Goal: Information Seeking & Learning: Learn about a topic

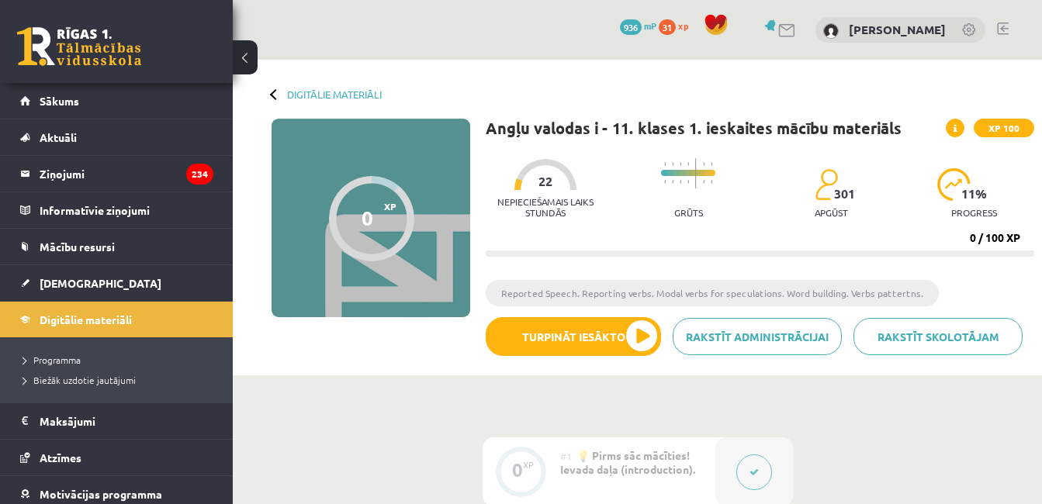
scroll to position [1103, 0]
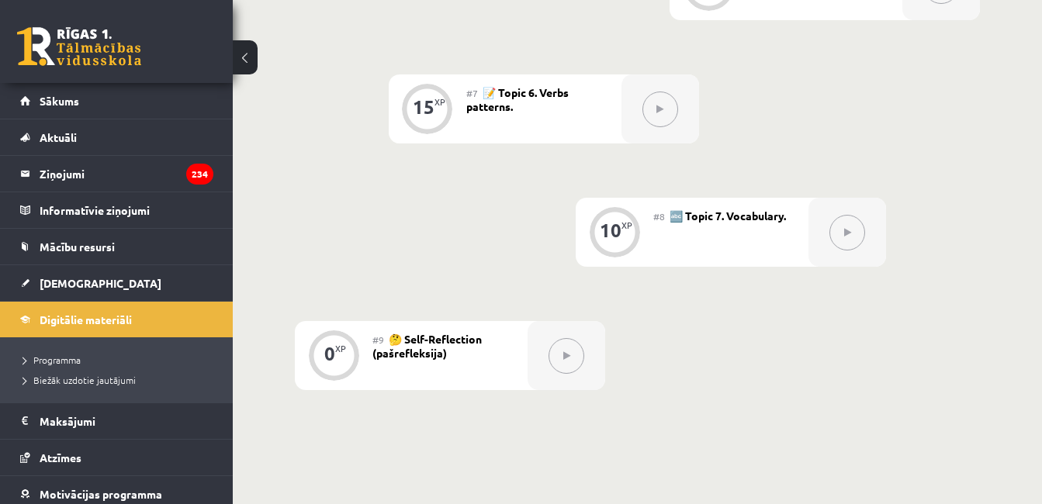
click at [563, 358] on icon at bounding box center [566, 355] width 7 height 9
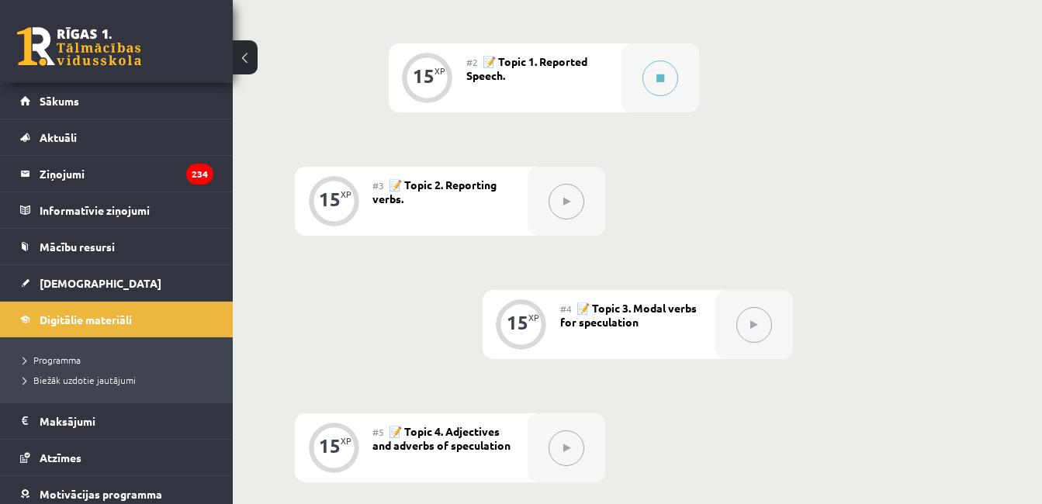
scroll to position [511, 0]
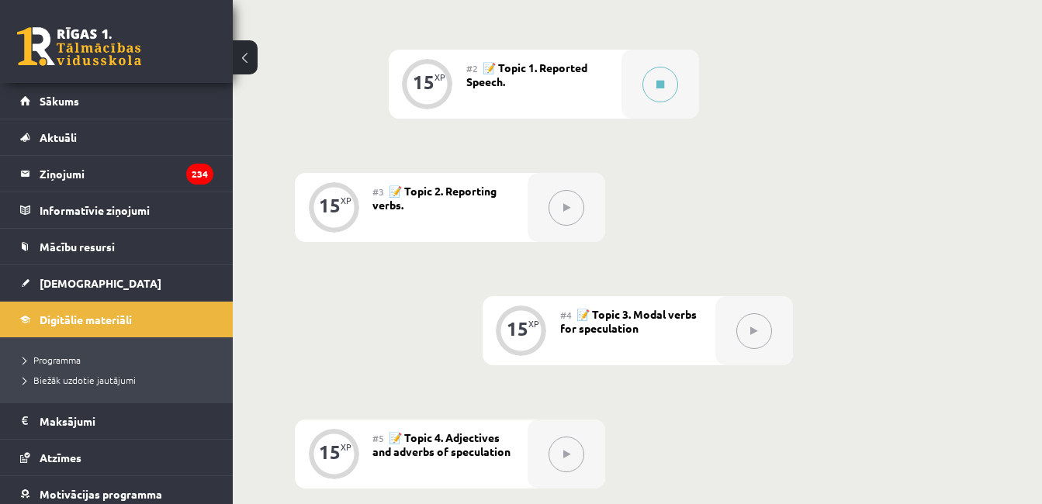
click at [673, 77] on button at bounding box center [660, 85] width 36 height 36
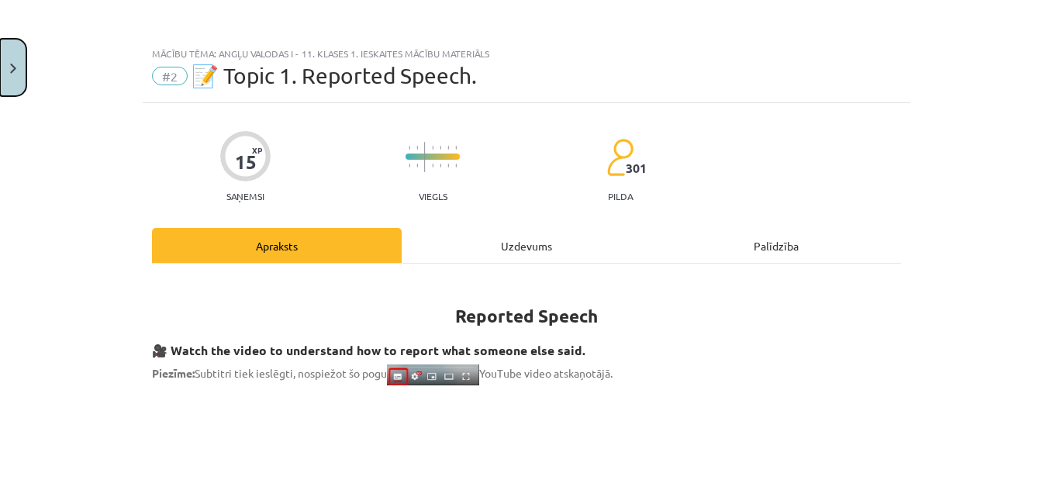
click at [9, 84] on button "Close" at bounding box center [13, 67] width 26 height 57
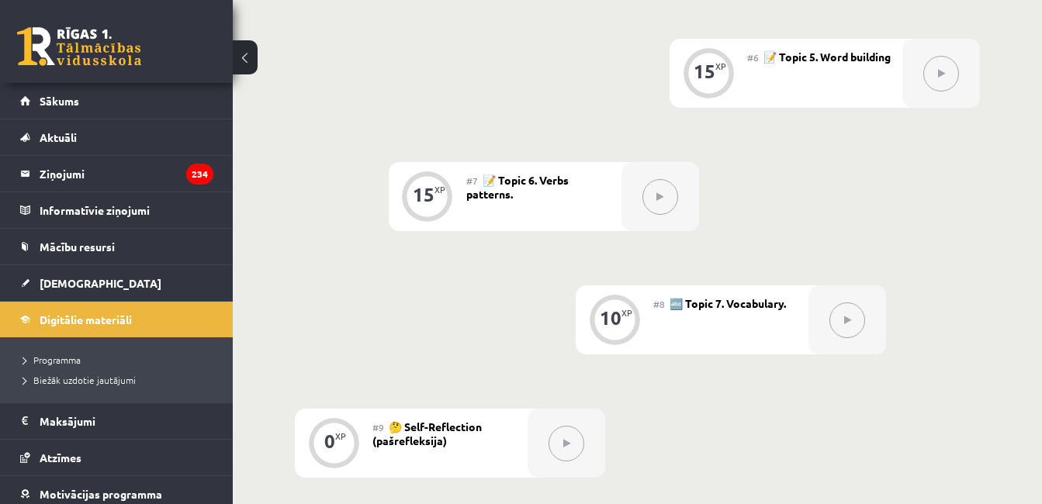
scroll to position [1016, 0]
click at [76, 322] on span "Digitālie materiāli" at bounding box center [86, 320] width 92 height 14
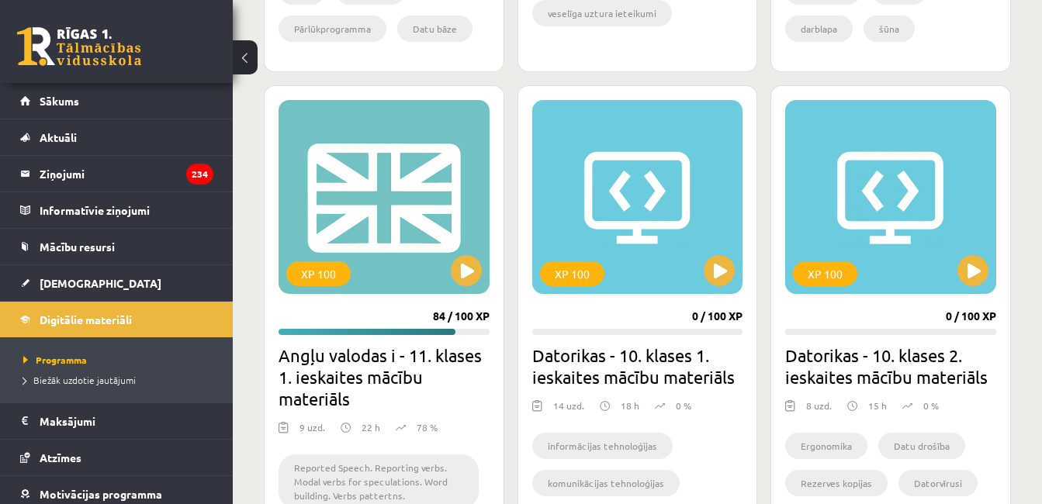
scroll to position [854, 0]
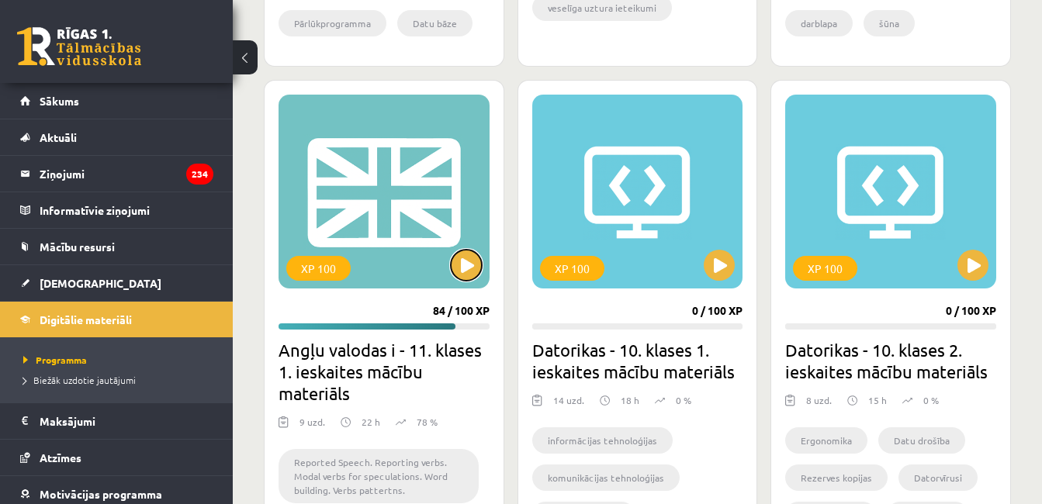
click at [467, 261] on button at bounding box center [466, 265] width 31 height 31
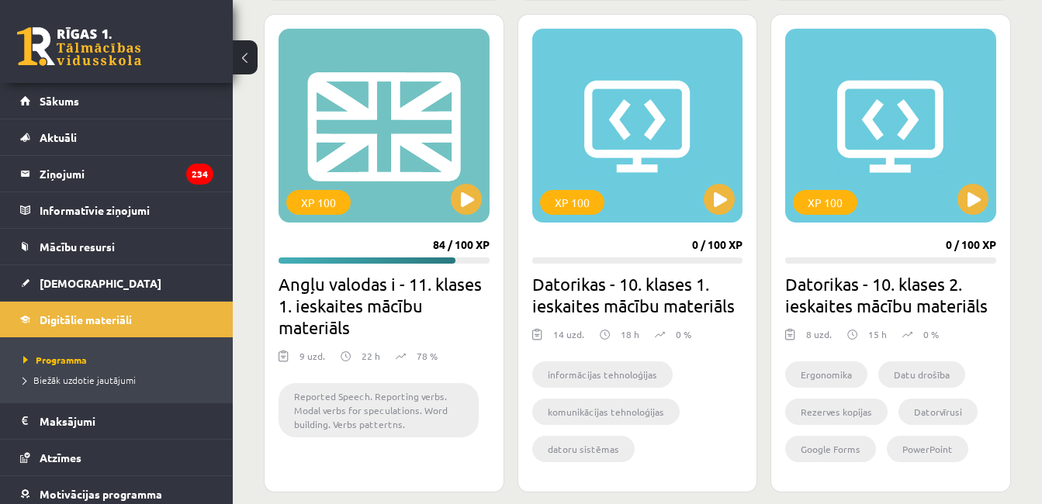
scroll to position [934, 0]
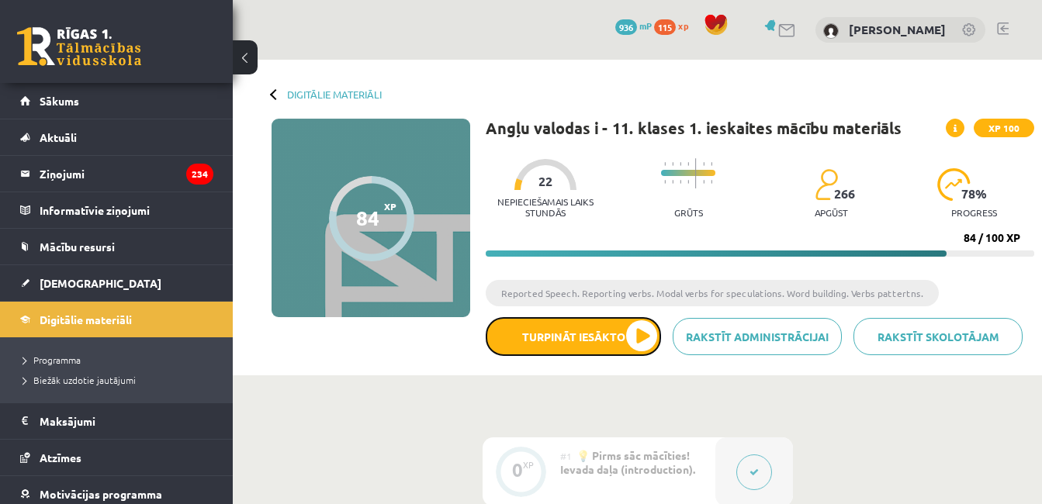
click at [628, 328] on button "Turpināt iesākto" at bounding box center [573, 336] width 175 height 39
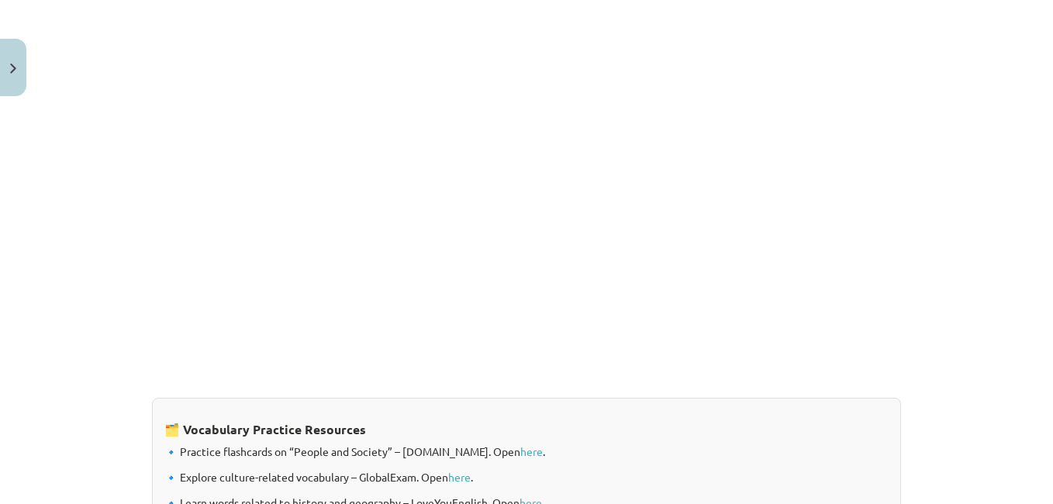
scroll to position [1327, 0]
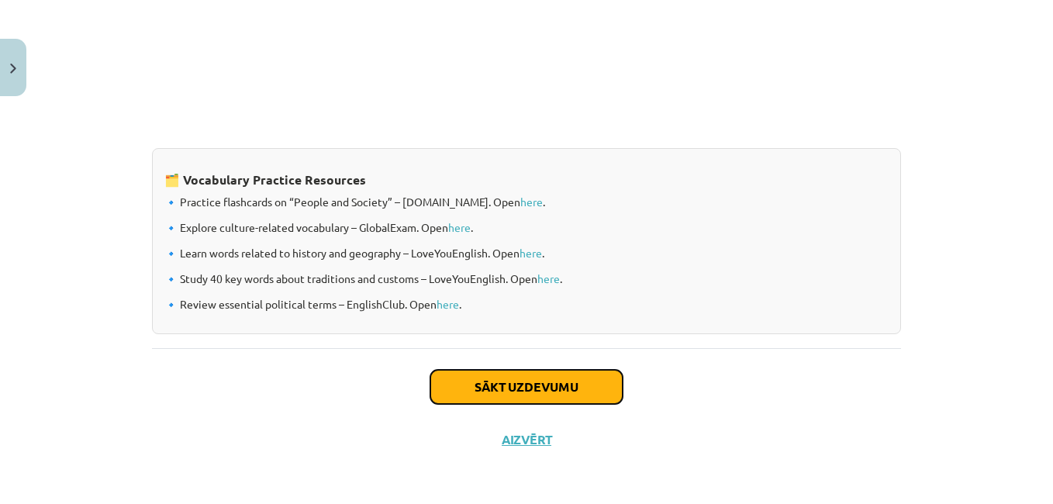
click at [550, 396] on button "Sākt uzdevumu" at bounding box center [527, 387] width 192 height 34
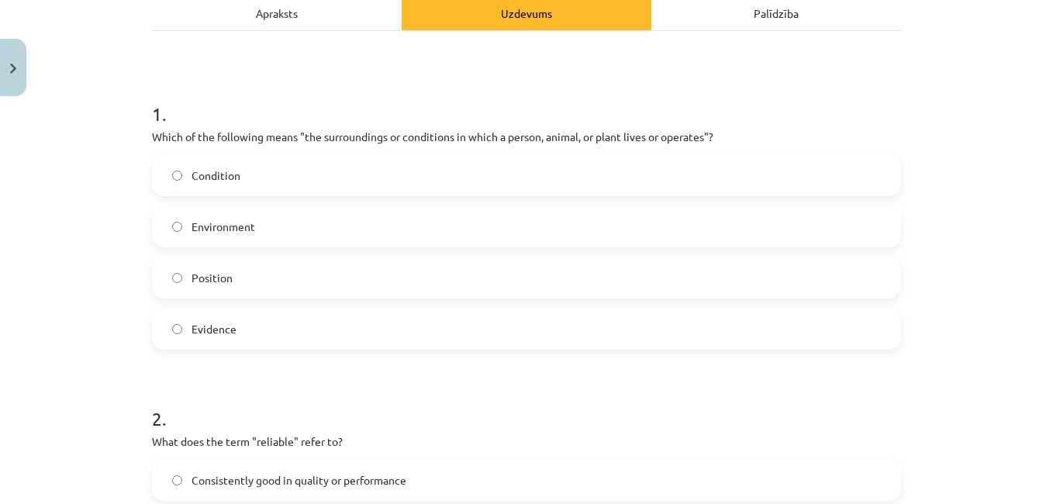
scroll to position [234, 0]
click at [514, 215] on label "Environment" at bounding box center [527, 225] width 746 height 39
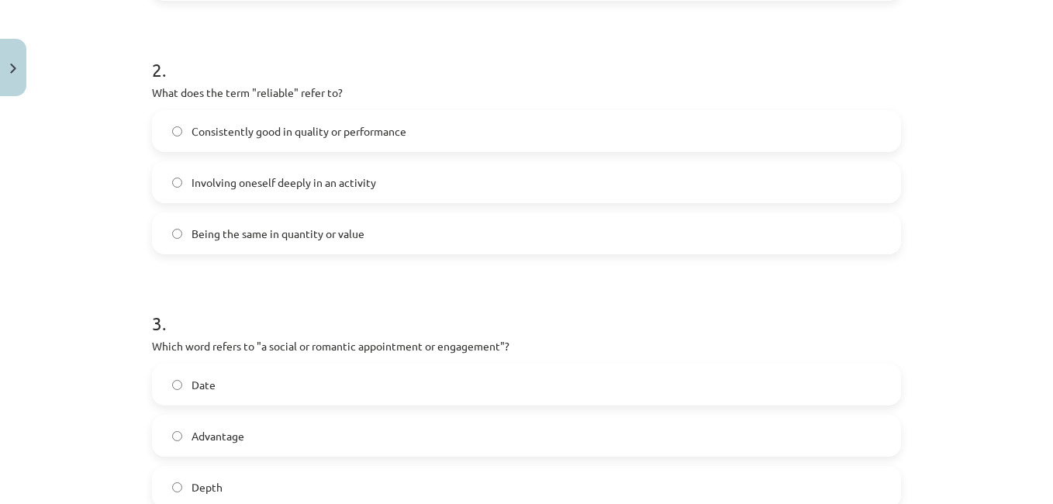
scroll to position [593, 0]
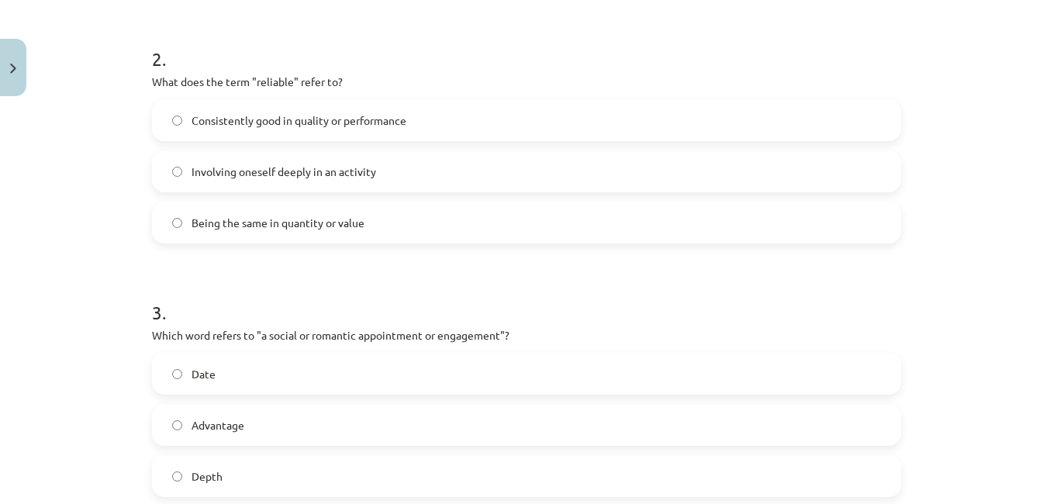
click at [555, 218] on label "Being the same in quantity or value" at bounding box center [527, 222] width 746 height 39
click at [477, 117] on label "Consistently good in quality or performance" at bounding box center [527, 120] width 746 height 39
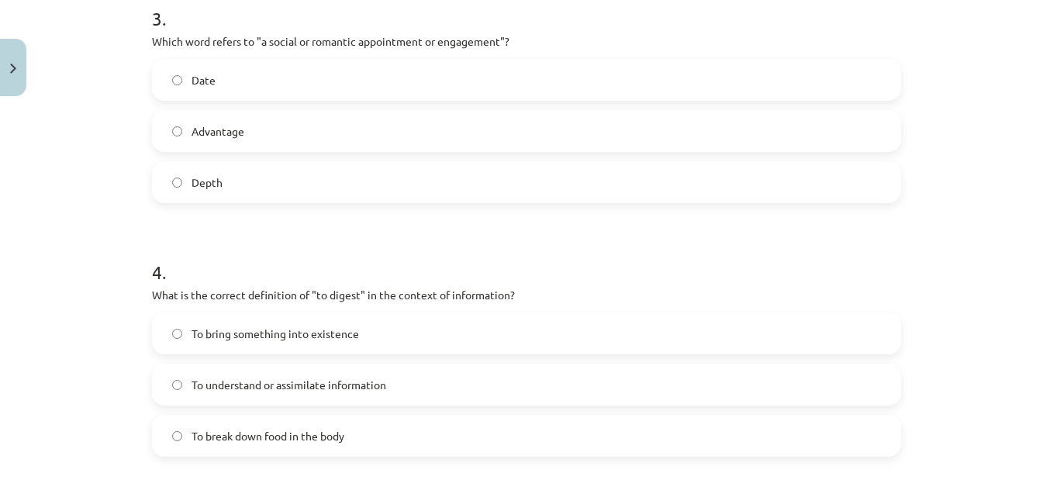
scroll to position [888, 0]
click at [520, 261] on h1 "4 ." at bounding box center [526, 257] width 749 height 48
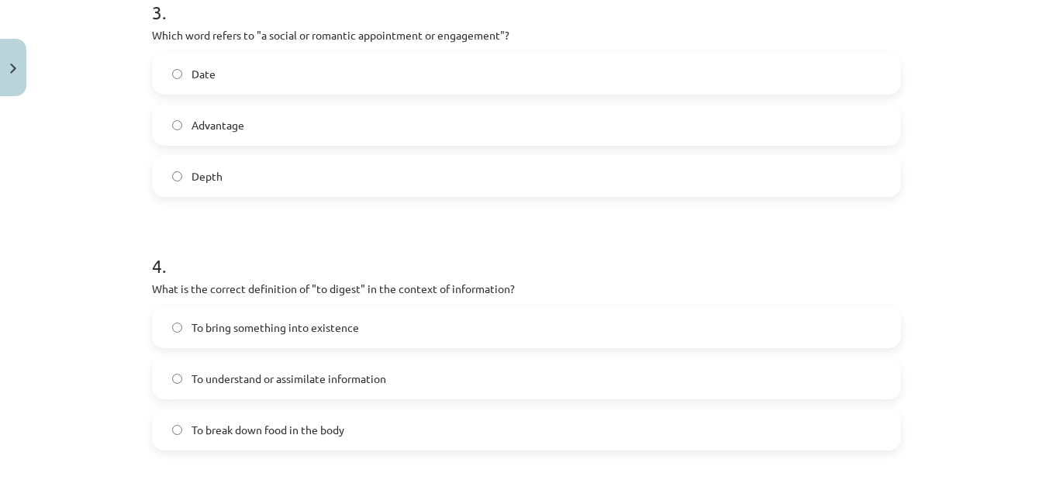
click at [579, 74] on label "Date" at bounding box center [527, 73] width 746 height 39
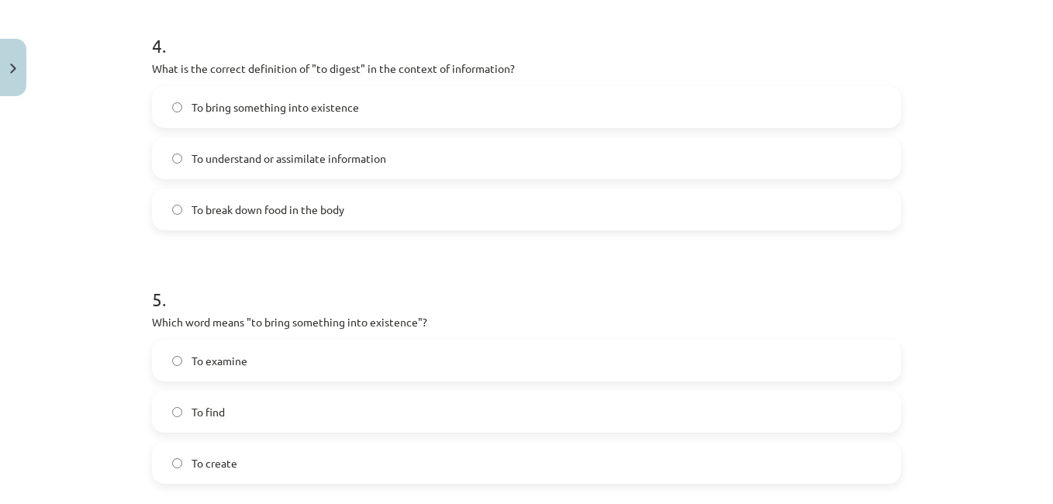
scroll to position [1146, 0]
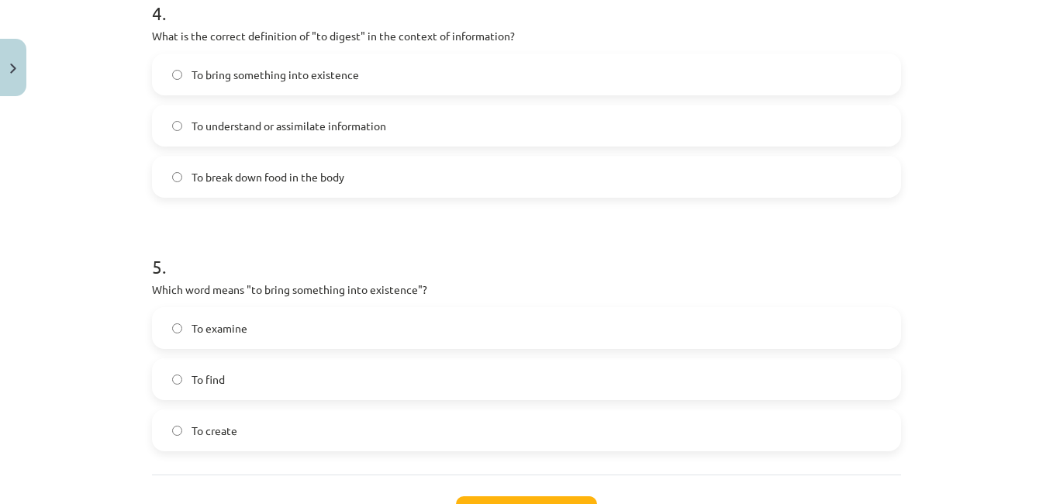
click at [445, 159] on label "To break down food in the body" at bounding box center [527, 176] width 746 height 39
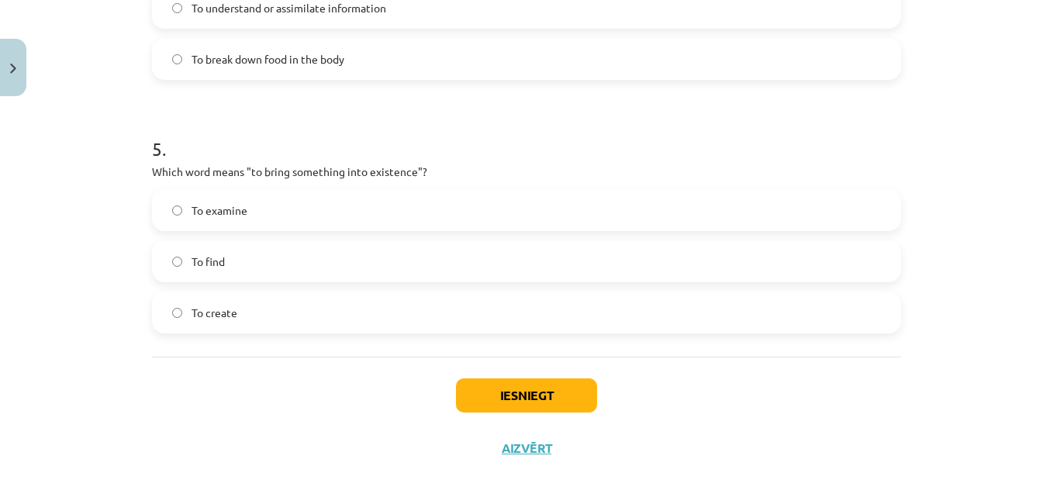
scroll to position [1273, 0]
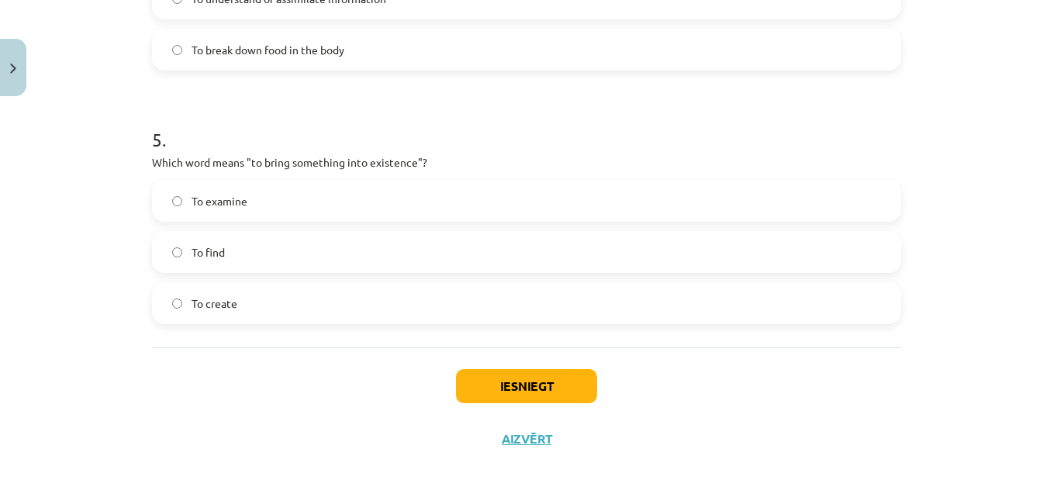
click at [303, 299] on label "To create" at bounding box center [527, 303] width 746 height 39
click at [532, 401] on button "Iesniegt" at bounding box center [526, 386] width 141 height 34
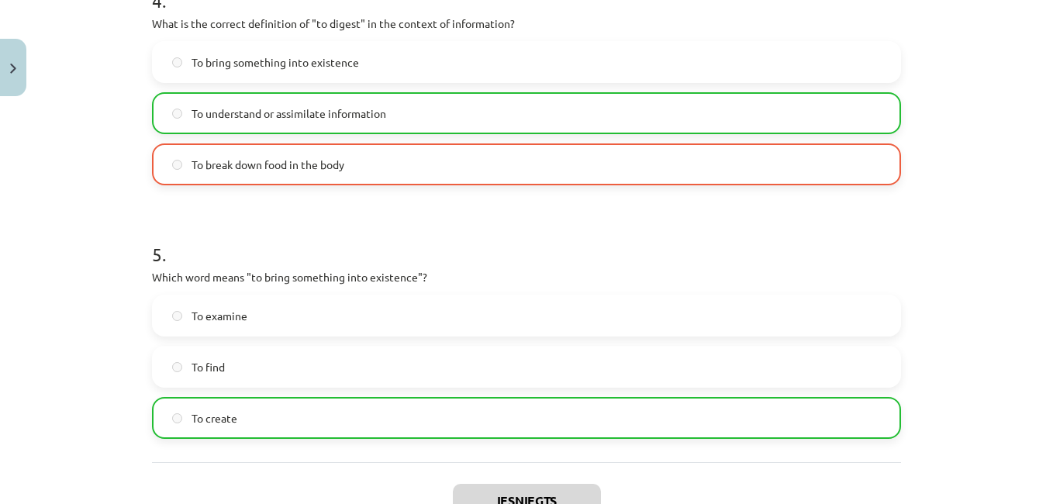
click at [994, 235] on div "Mācību tēma: Angļu valodas i - 11. klases 1. ieskaites mācību materiāls #8 🔤 To…" at bounding box center [526, 252] width 1053 height 504
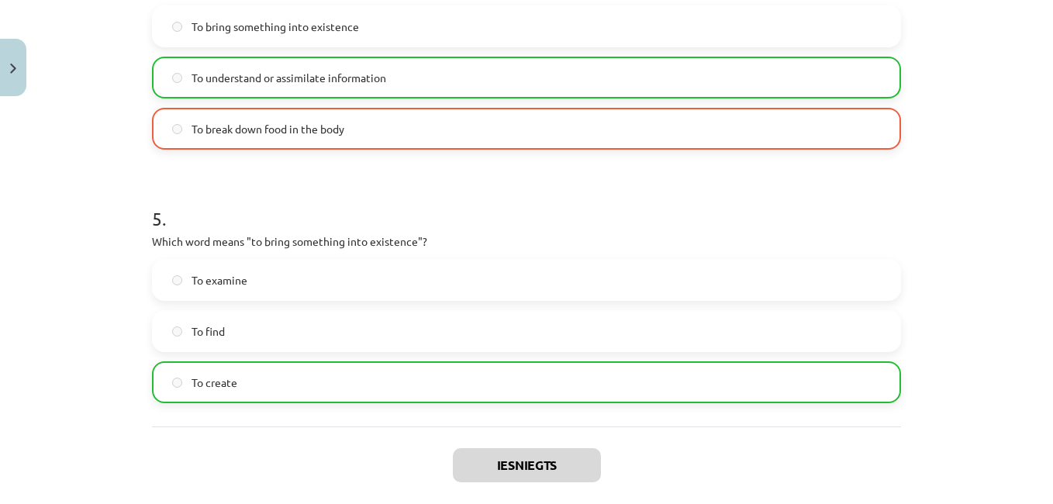
scroll to position [1323, 0]
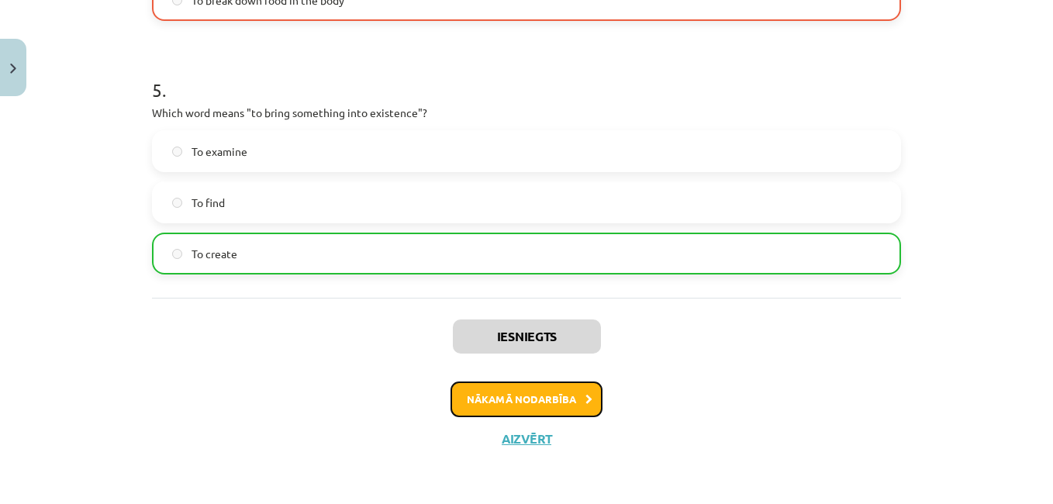
click at [519, 408] on button "Nākamā nodarbība" at bounding box center [527, 400] width 152 height 36
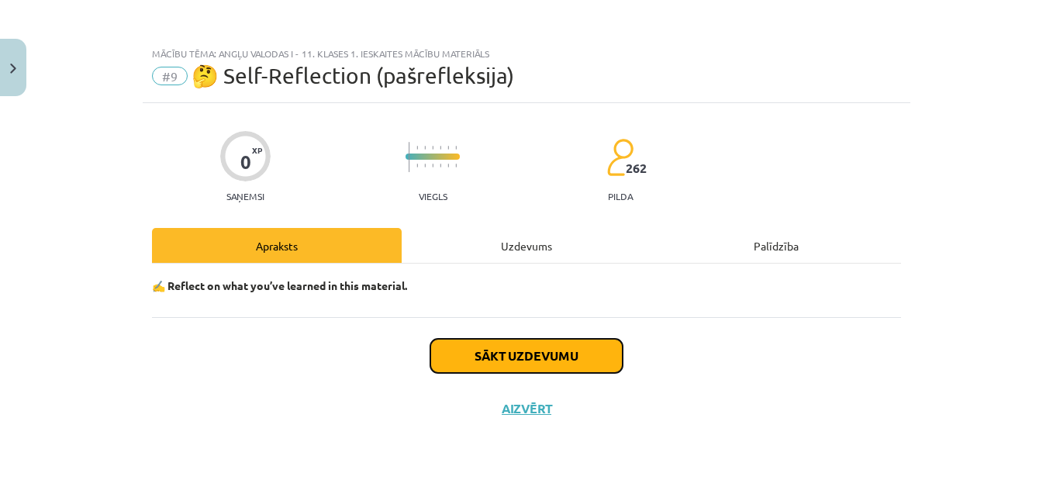
click at [569, 358] on button "Sākt uzdevumu" at bounding box center [527, 356] width 192 height 34
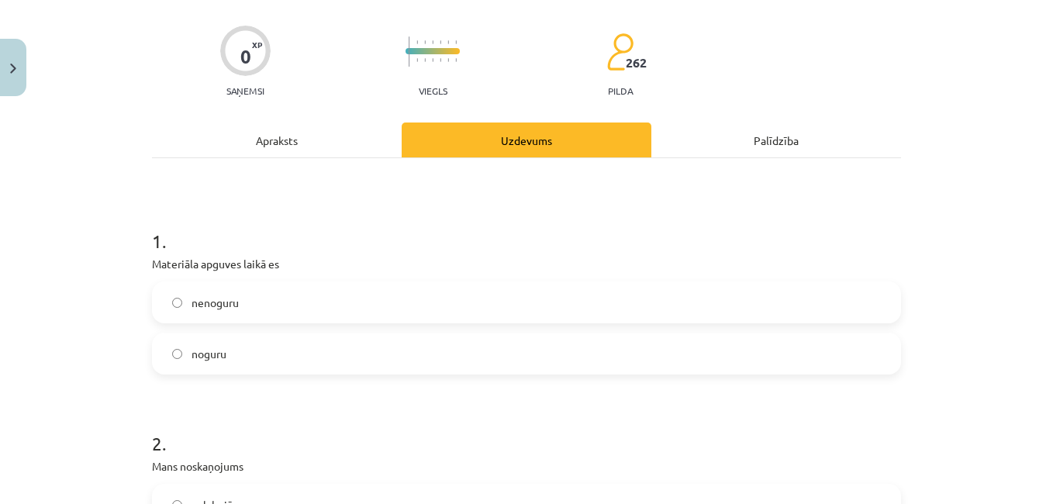
scroll to position [115, 0]
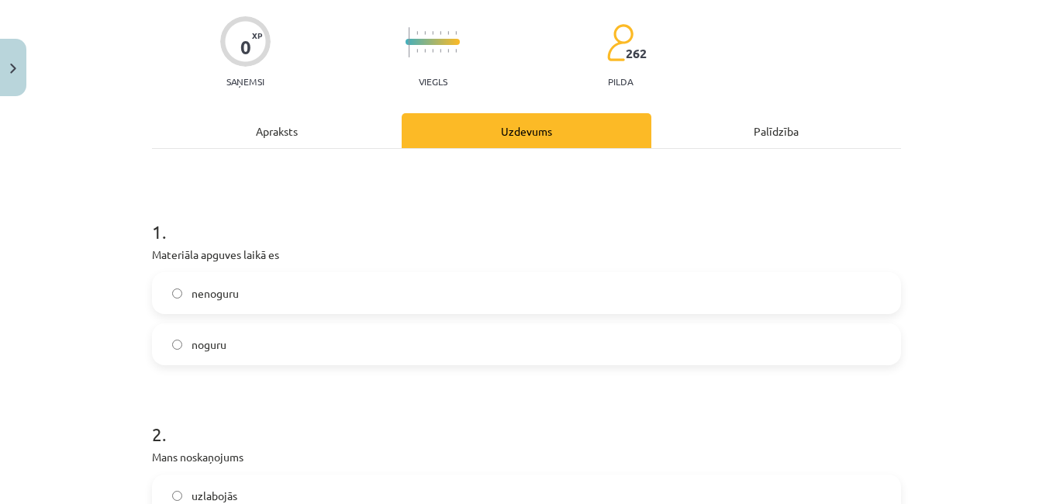
click at [548, 344] on label "noguru" at bounding box center [527, 344] width 746 height 39
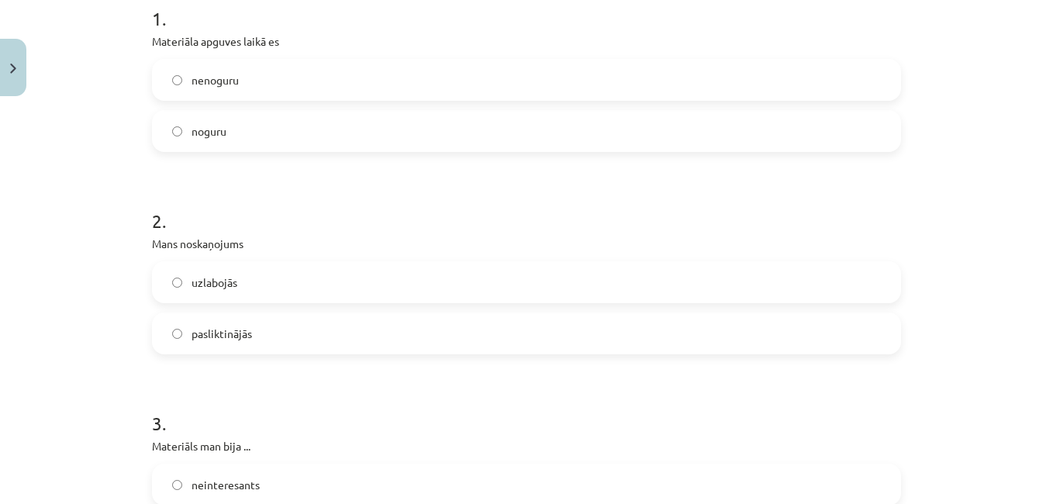
scroll to position [333, 0]
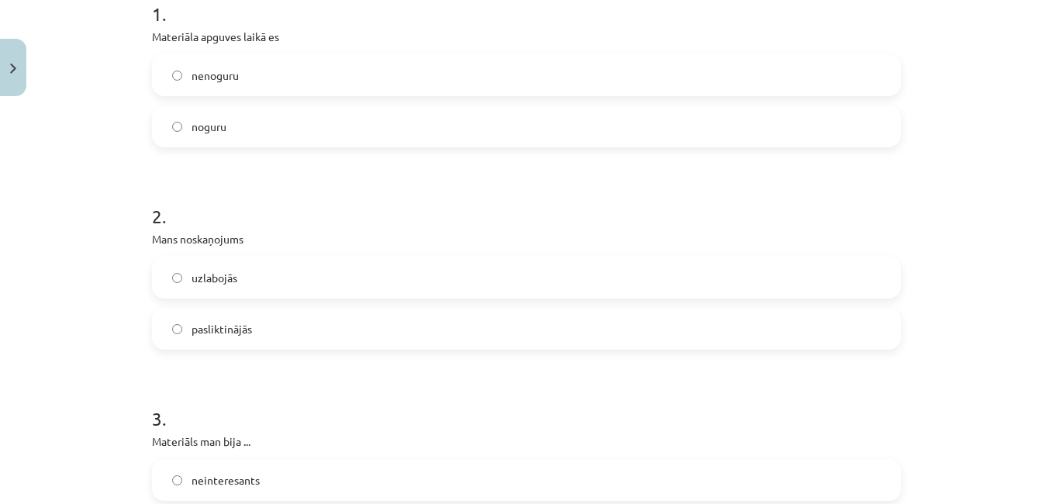
click at [585, 285] on label "uzlabojās" at bounding box center [527, 277] width 746 height 39
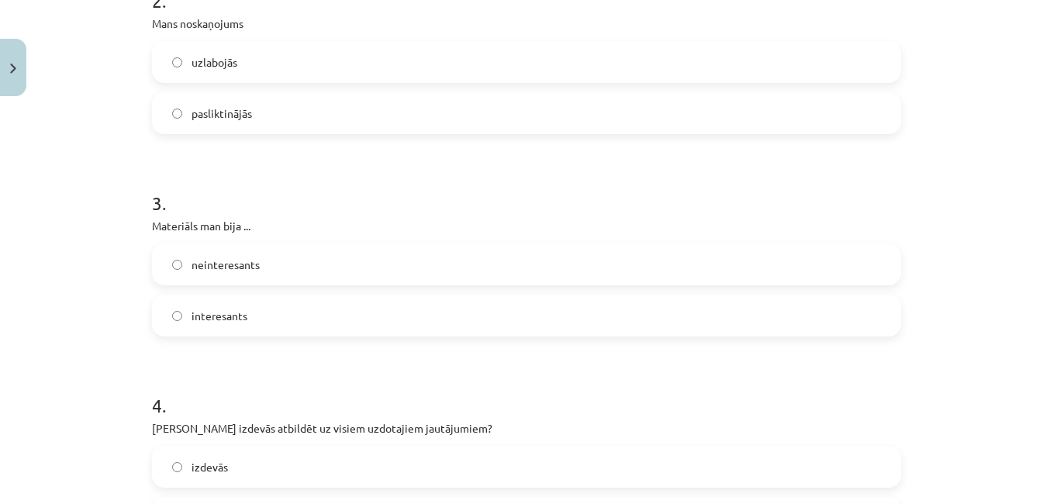
scroll to position [558, 0]
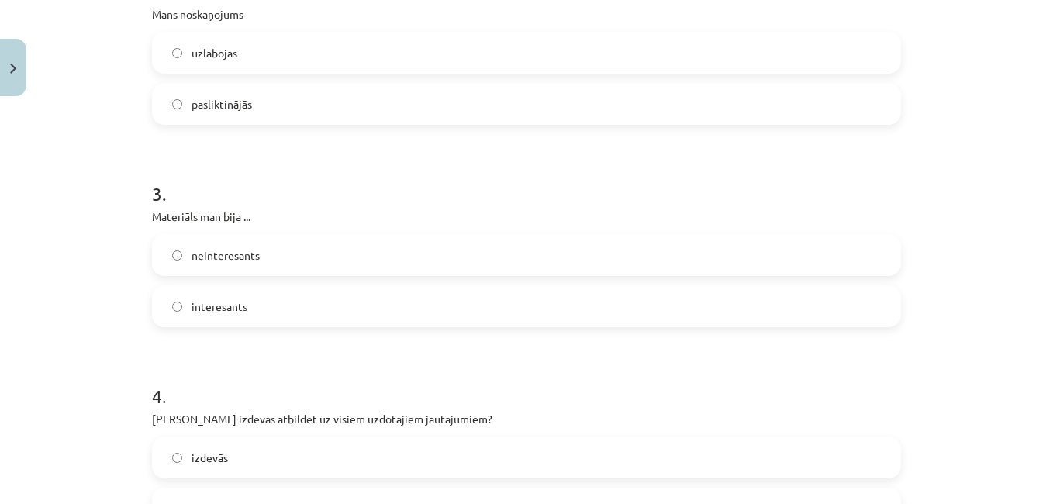
click at [566, 317] on label "interesants" at bounding box center [527, 306] width 746 height 39
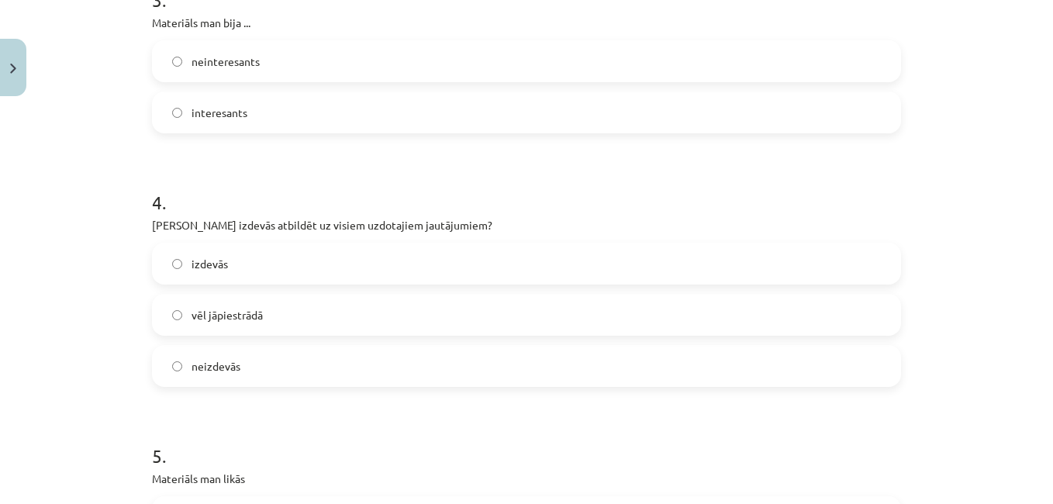
scroll to position [788, 0]
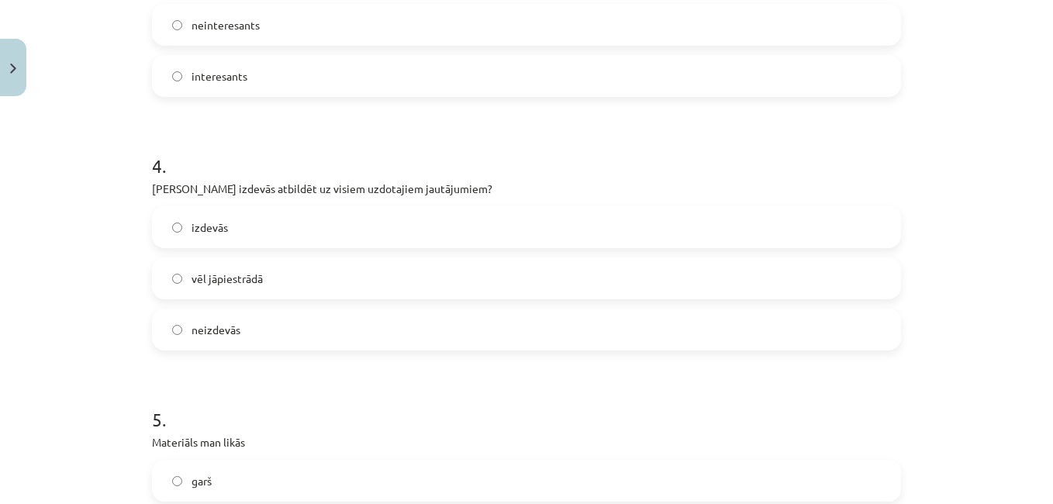
click at [578, 288] on label "vēl jāpiestrādā" at bounding box center [527, 278] width 746 height 39
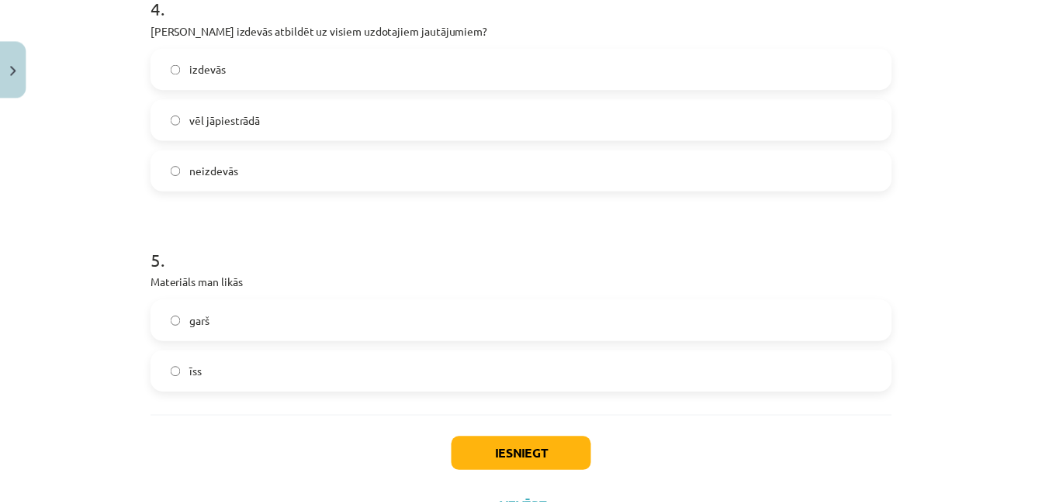
scroll to position [1017, 0]
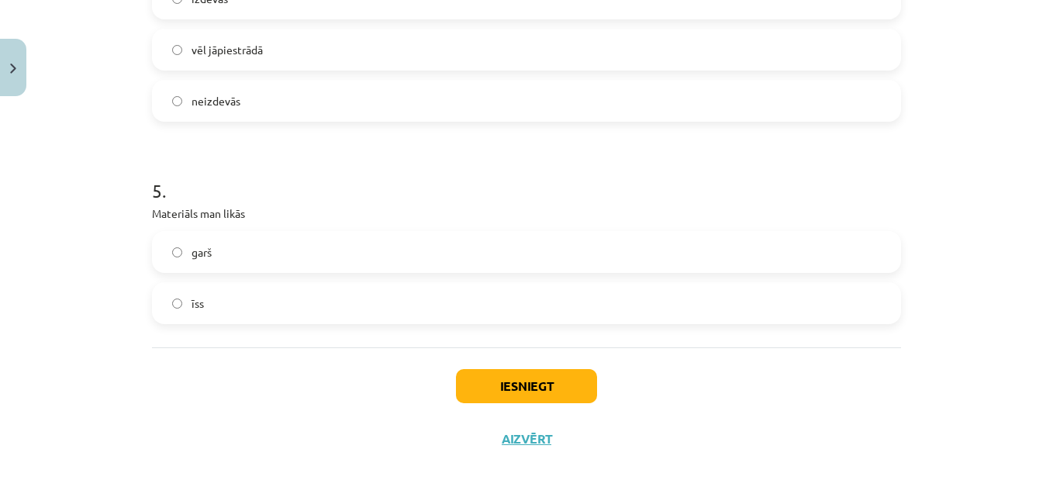
click at [613, 268] on label "garš" at bounding box center [527, 252] width 746 height 39
click at [543, 390] on button "Iesniegt" at bounding box center [526, 386] width 141 height 34
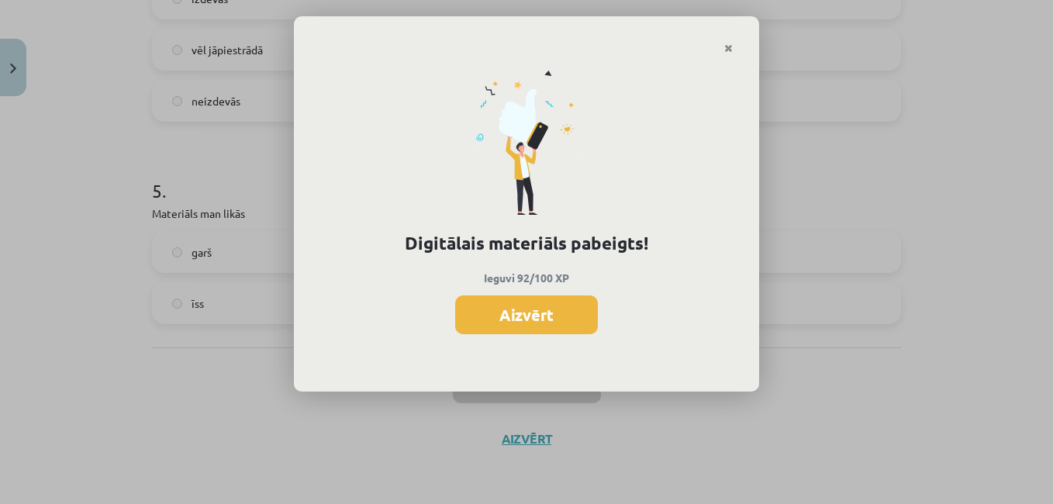
click at [559, 313] on button "Aizvērt" at bounding box center [526, 315] width 143 height 39
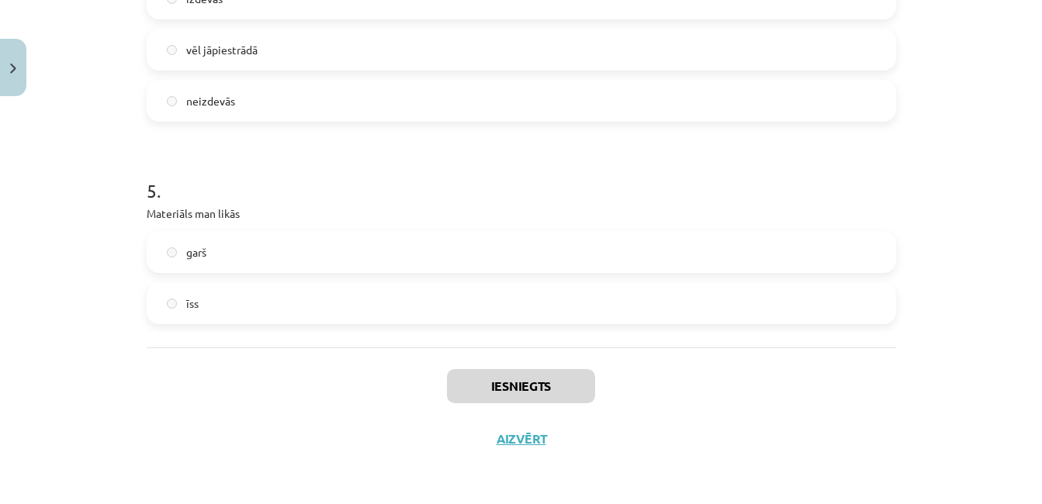
click at [19, 54] on button "Close" at bounding box center [13, 67] width 26 height 57
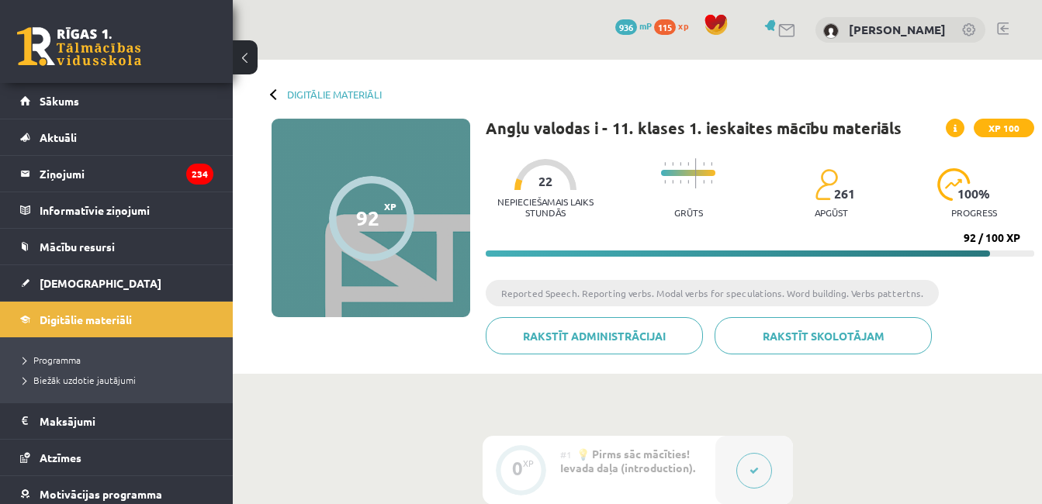
click at [103, 318] on span "Digitālie materiāli" at bounding box center [86, 320] width 92 height 14
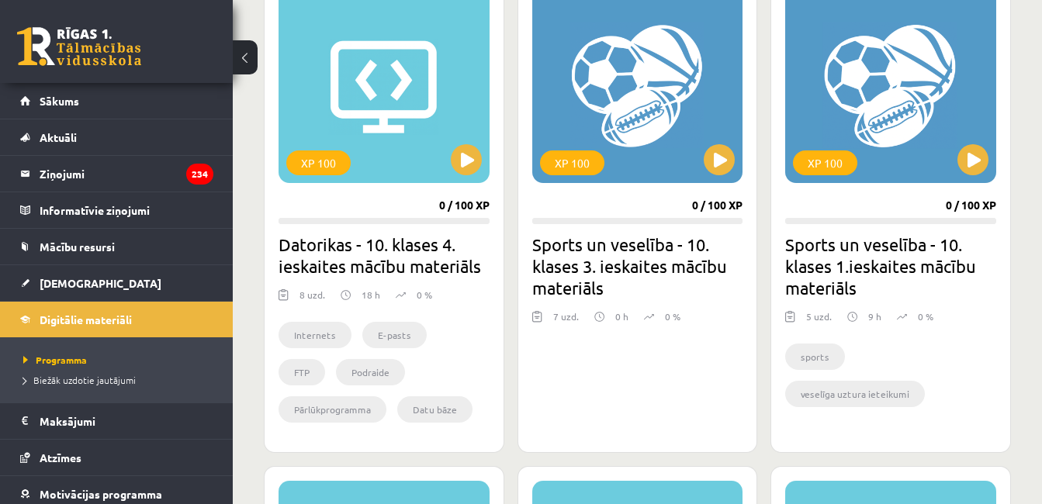
scroll to position [483, 0]
